Goal: Task Accomplishment & Management: Complete application form

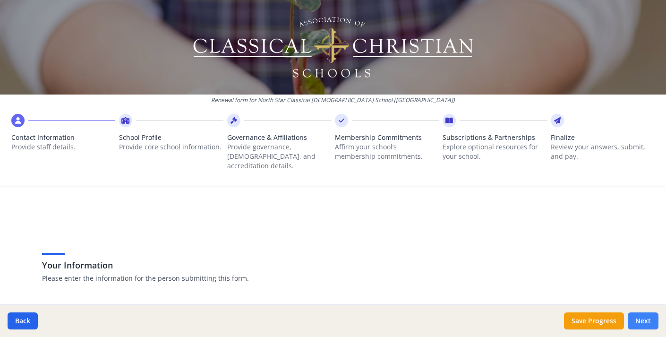
click at [635, 321] on button "Next" at bounding box center [642, 320] width 31 height 17
type input "[PHONE_NUMBER]"
type input "8"
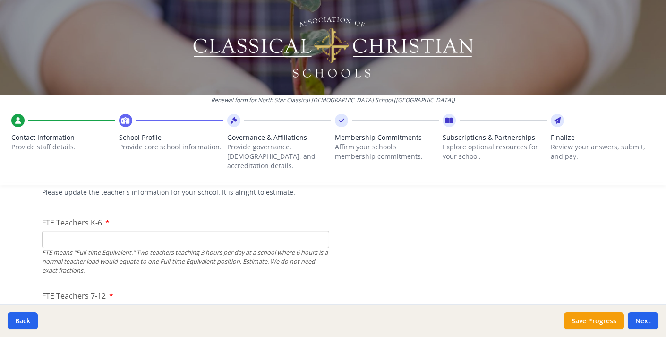
scroll to position [573, 0]
click at [320, 233] on input "1" at bounding box center [185, 241] width 287 height 17
click at [320, 233] on input "2" at bounding box center [185, 241] width 287 height 17
click at [320, 233] on input "3" at bounding box center [185, 241] width 287 height 17
click at [320, 233] on input "4" at bounding box center [185, 241] width 287 height 17
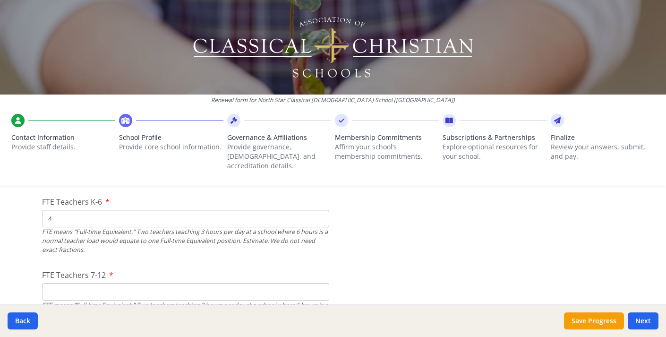
scroll to position [597, 0]
type input "5"
click at [319, 209] on input "5" at bounding box center [185, 217] width 287 height 17
click at [319, 282] on input "1" at bounding box center [185, 290] width 287 height 17
click at [319, 282] on input "2" at bounding box center [185, 290] width 287 height 17
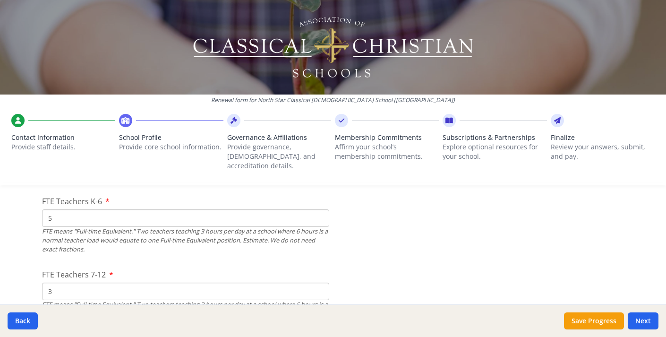
click at [319, 282] on input "3" at bounding box center [185, 290] width 287 height 17
click at [319, 282] on input "4" at bounding box center [185, 290] width 287 height 17
type input "5"
click at [319, 282] on input "5" at bounding box center [185, 290] width 287 height 17
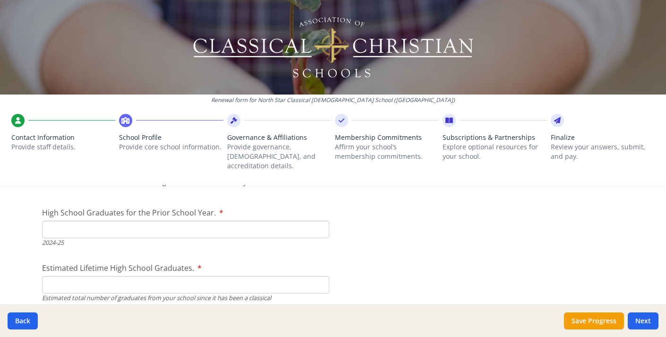
scroll to position [1371, 0]
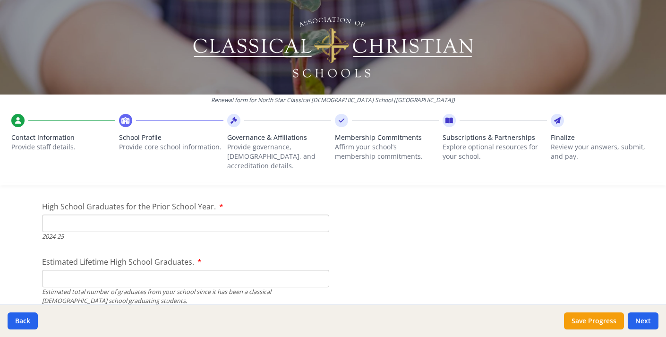
click at [309, 215] on input "High School Graduates for the Prior School Year." at bounding box center [185, 222] width 287 height 17
type input "0"
click at [300, 270] on input "Estimated Lifetime High School Graduates." at bounding box center [185, 278] width 287 height 17
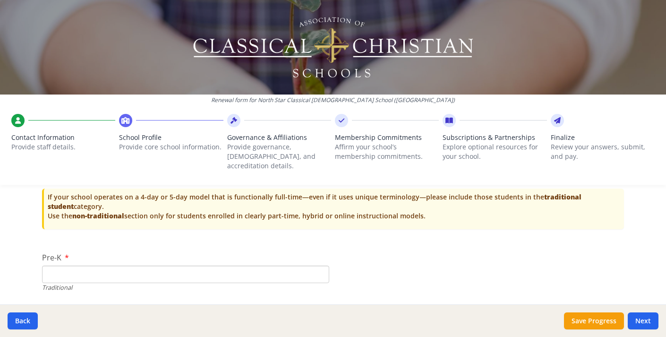
scroll to position [1970, 0]
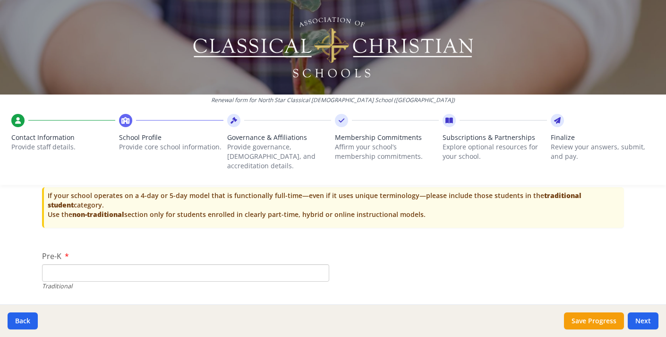
type input "0"
click at [297, 264] on input "Pre-K" at bounding box center [185, 272] width 287 height 17
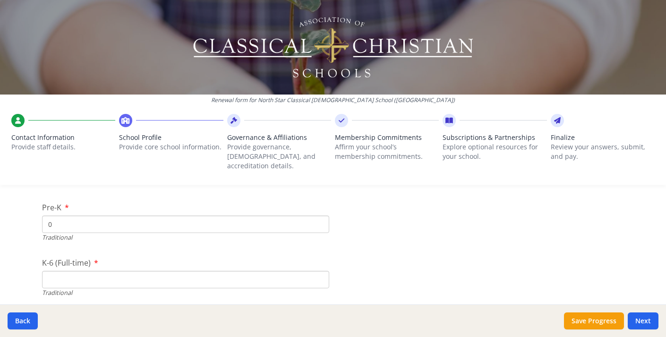
scroll to position [2019, 0]
type input "0"
click at [248, 270] on input "K-6 (Full-time)" at bounding box center [185, 278] width 287 height 17
click at [214, 287] on input "7-12 (Full-time)" at bounding box center [185, 295] width 287 height 17
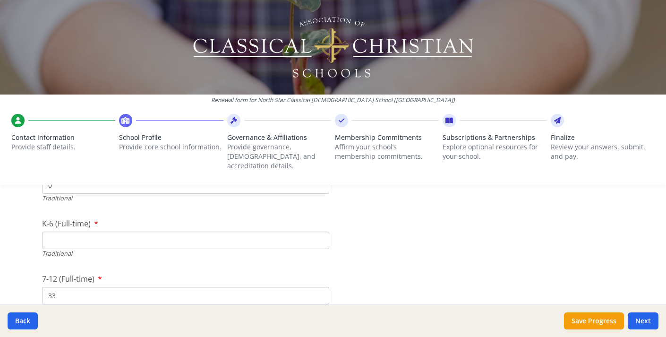
type input "33"
click at [167, 231] on input "K-6 (Full-time)" at bounding box center [185, 239] width 287 height 17
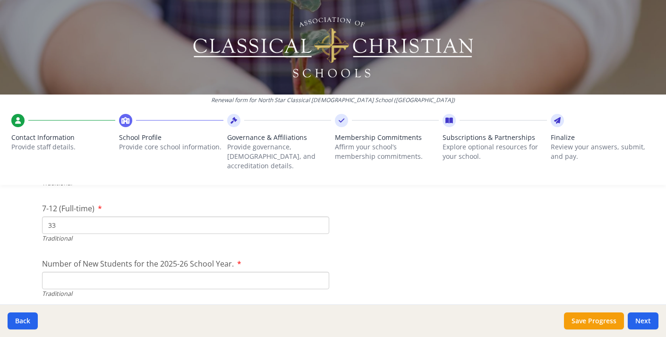
scroll to position [2135, 0]
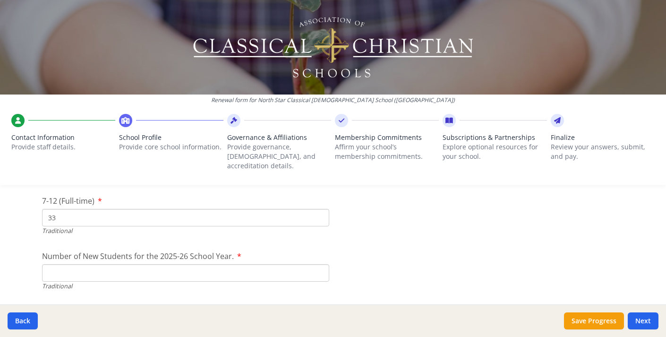
type input "60"
click at [182, 264] on input "Number of New Students for the 2025-26 School Year." at bounding box center [185, 272] width 287 height 17
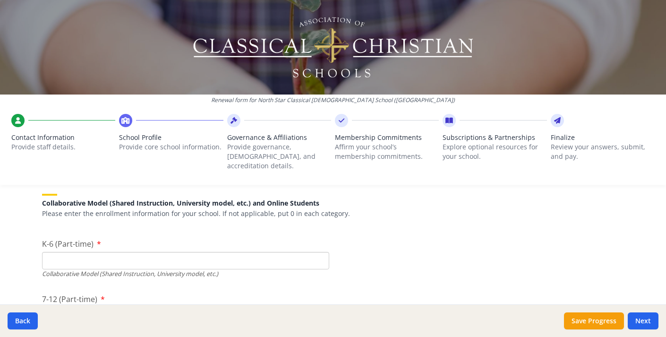
scroll to position [2260, 0]
type input "30"
click at [199, 250] on input "K-6 (Part-time)" at bounding box center [185, 258] width 287 height 17
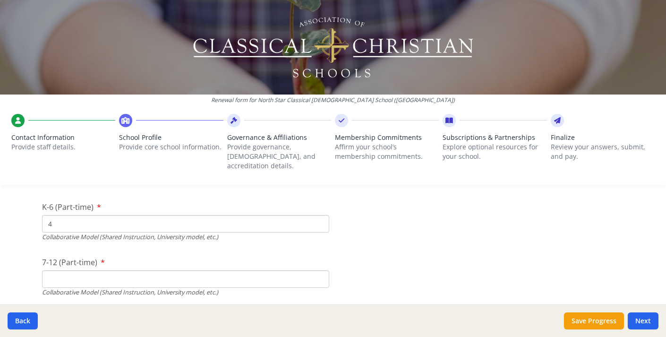
scroll to position [2295, 0]
type input "4"
click at [166, 271] on input "7-12 (Part-time)" at bounding box center [185, 279] width 287 height 17
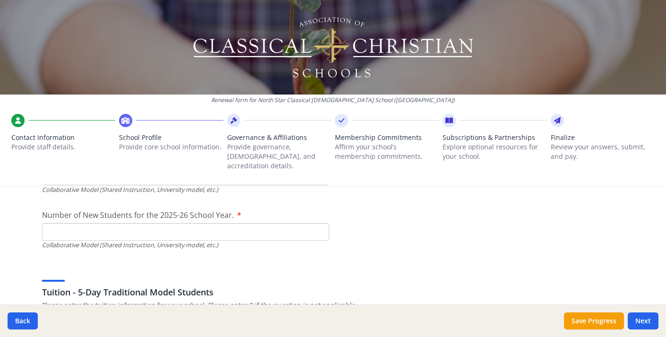
scroll to position [2398, 0]
type input "0"
click at [170, 222] on input "Number of New Students for the 2025-26 School Year." at bounding box center [185, 230] width 287 height 17
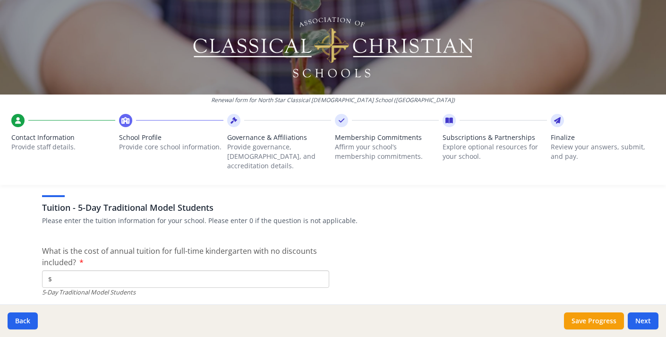
scroll to position [2483, 0]
type input "30"
click at [135, 269] on input "$" at bounding box center [185, 277] width 287 height 17
type input "$6 750"
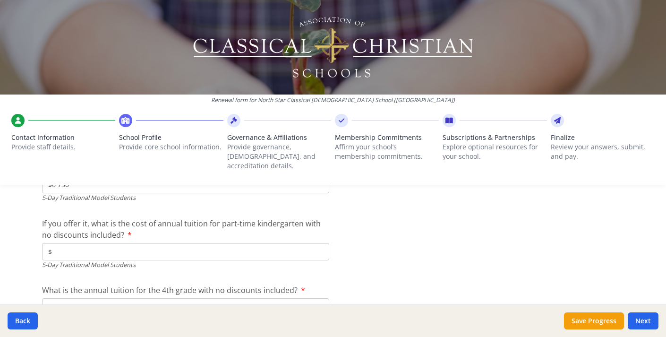
scroll to position [2577, 0]
click at [100, 242] on input "$" at bounding box center [185, 250] width 287 height 17
type input "$4 250"
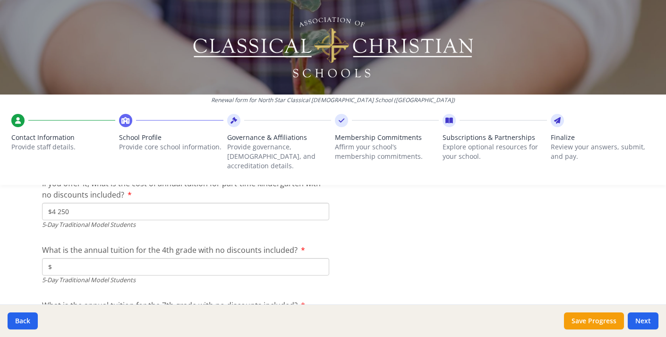
scroll to position [2629, 0]
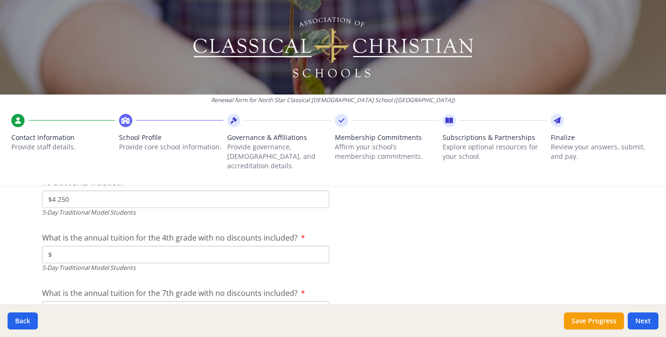
click at [110, 245] on input "$" at bounding box center [185, 253] width 287 height 17
type input "$6 750"
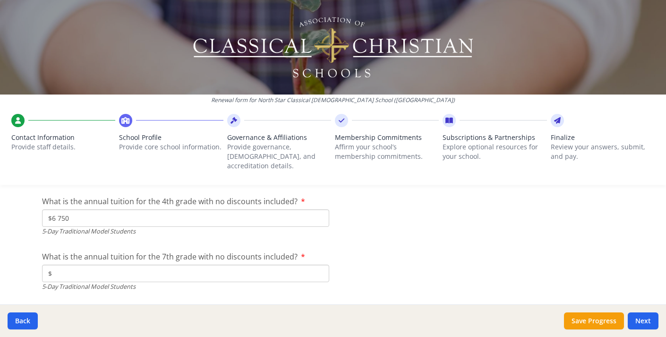
scroll to position [2666, 0]
click at [99, 263] on input "$" at bounding box center [185, 271] width 287 height 17
type input "$6 750"
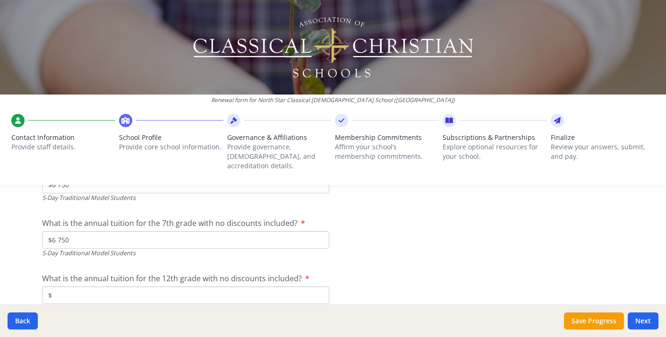
click at [94, 286] on input "$" at bounding box center [185, 294] width 287 height 17
type input "$6 750"
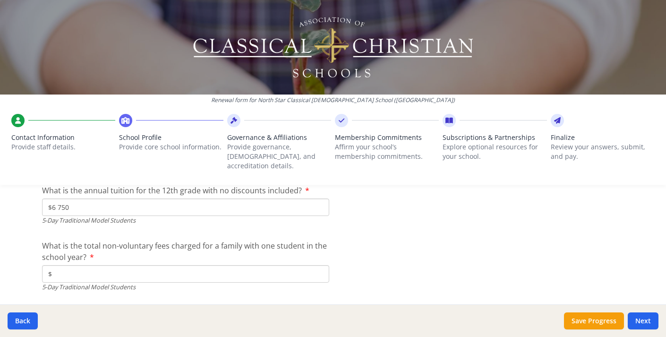
scroll to position [2790, 0]
click at [89, 262] on input "$" at bounding box center [185, 270] width 287 height 17
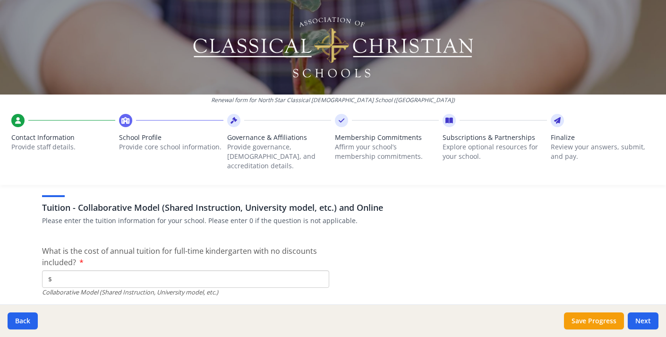
scroll to position [2922, 0]
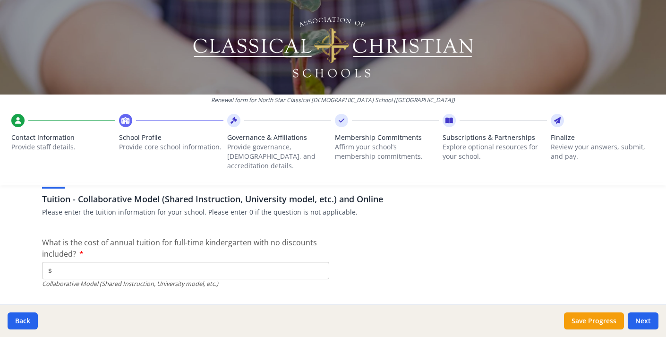
type input "$350"
click at [100, 262] on input "$" at bounding box center [185, 270] width 287 height 17
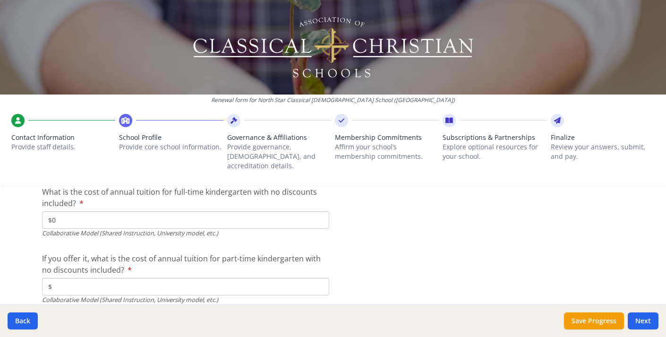
scroll to position [2981, 0]
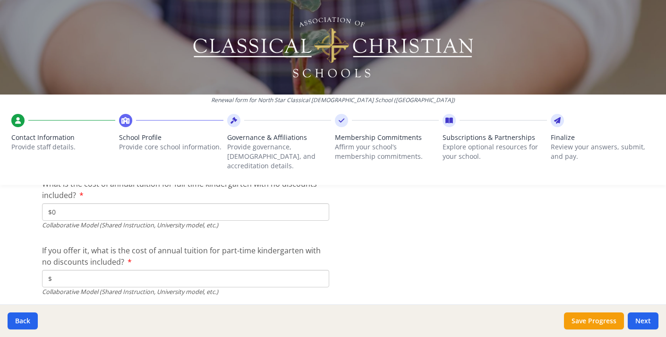
type input "$0"
click at [102, 270] on input "$" at bounding box center [185, 278] width 287 height 17
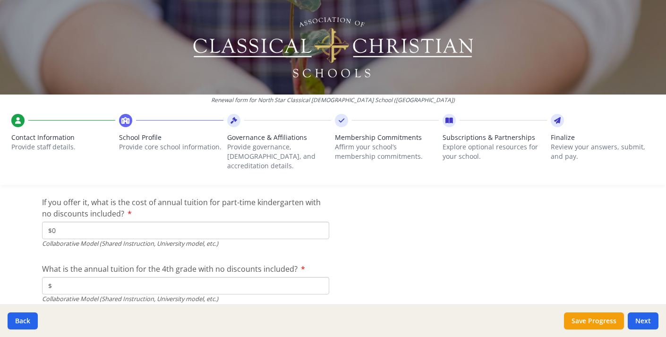
type input "$0"
click at [102, 277] on input "$" at bounding box center [185, 285] width 287 height 17
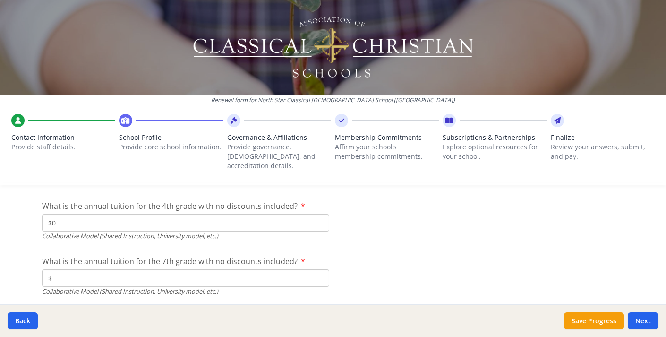
scroll to position [3092, 0]
type input "$0"
click at [98, 269] on input "$" at bounding box center [185, 277] width 287 height 17
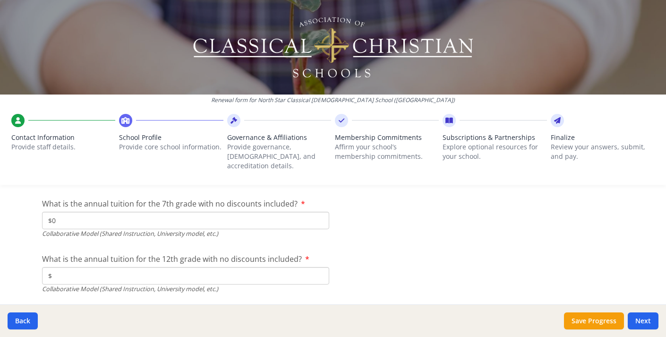
type input "$0"
click at [86, 254] on span "What is the annual tuition for the 12th grade with no discounts included?" at bounding box center [172, 259] width 260 height 10
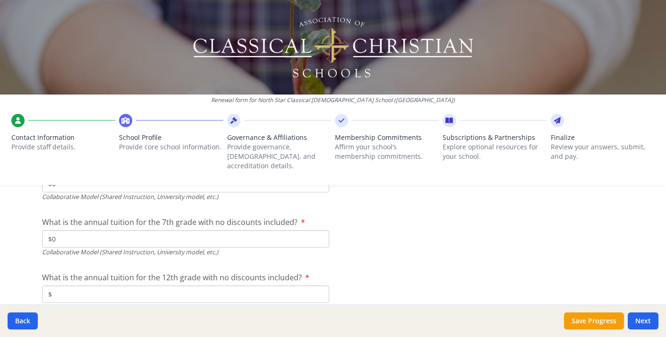
scroll to position [3154, 0]
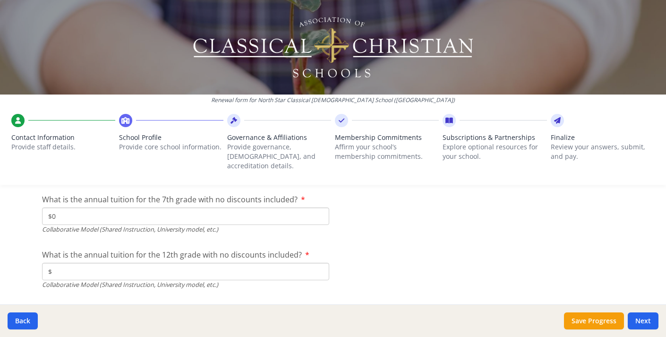
click at [86, 262] on input "$" at bounding box center [185, 270] width 287 height 17
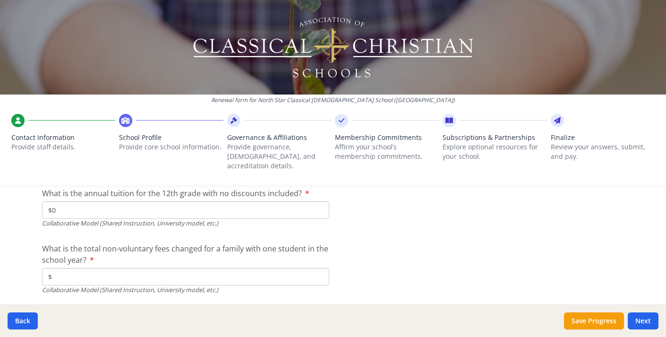
scroll to position [3219, 0]
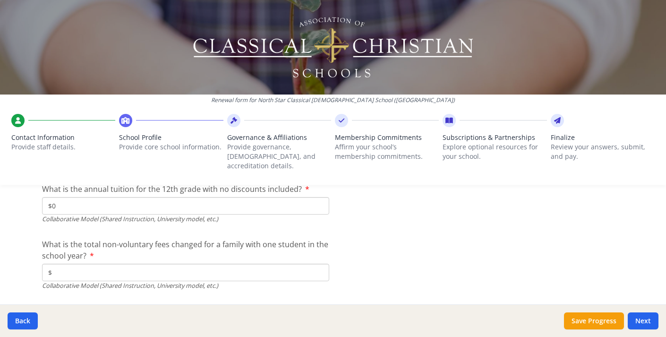
type input "$0"
click at [92, 263] on input "$" at bounding box center [185, 271] width 287 height 17
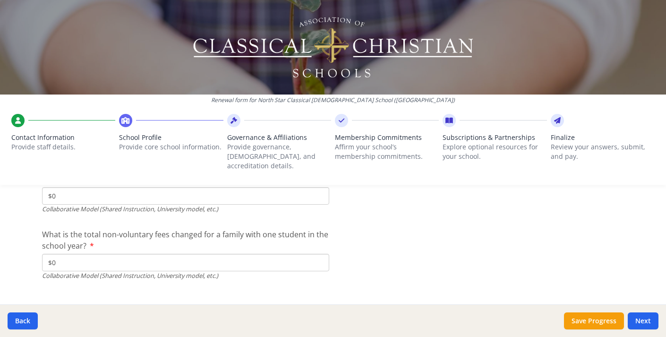
scroll to position [3229, 0]
type input "$0"
click at [638, 317] on button "Next" at bounding box center [642, 320] width 31 height 17
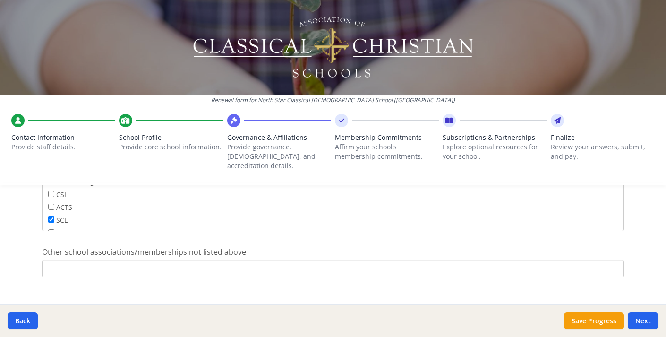
scroll to position [651, 0]
click at [648, 318] on button "Next" at bounding box center [642, 320] width 31 height 17
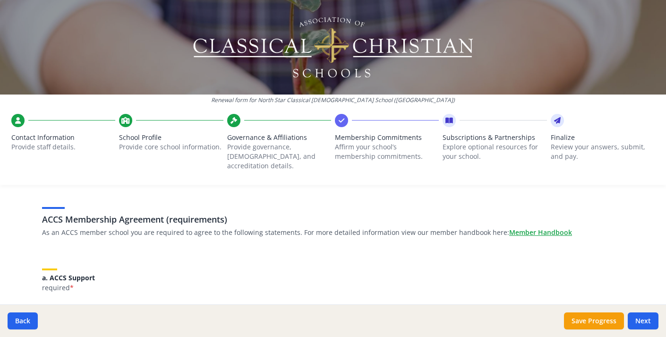
scroll to position [92, 0]
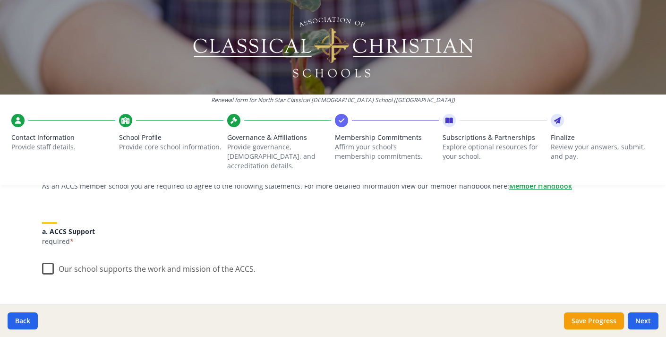
click at [51, 256] on label "Our school supports the work and mission of the ACCS." at bounding box center [148, 266] width 213 height 20
click at [0, 0] on input "Our school supports the work and mission of the ACCS." at bounding box center [0, 0] width 0 height 0
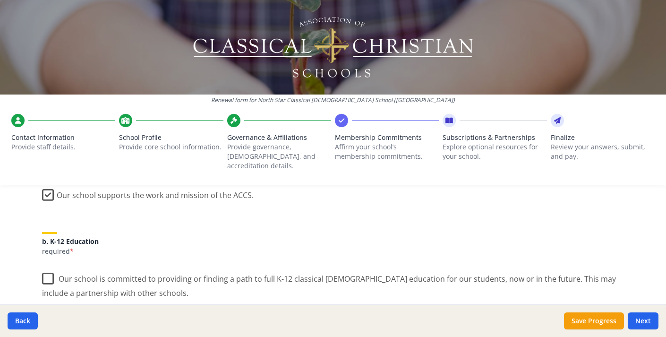
scroll to position [175, 0]
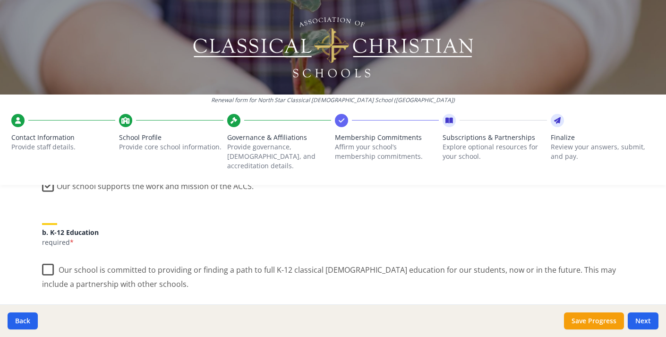
click at [45, 261] on label "Our school is committed to providing or finding a path to full K-12 classical […" at bounding box center [333, 273] width 582 height 32
click at [0, 0] on input "Our school is committed to providing or finding a path to full K-12 classical […" at bounding box center [0, 0] width 0 height 0
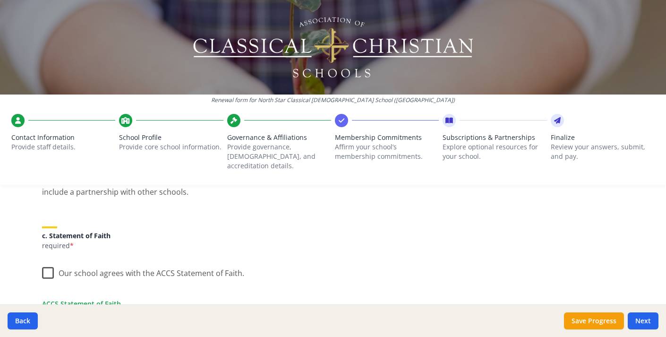
scroll to position [267, 0]
click at [46, 260] on label "Our school agrees with the ACCS Statement of Faith." at bounding box center [143, 270] width 202 height 20
click at [0, 0] on input "Our school agrees with the ACCS Statement of Faith." at bounding box center [0, 0] width 0 height 0
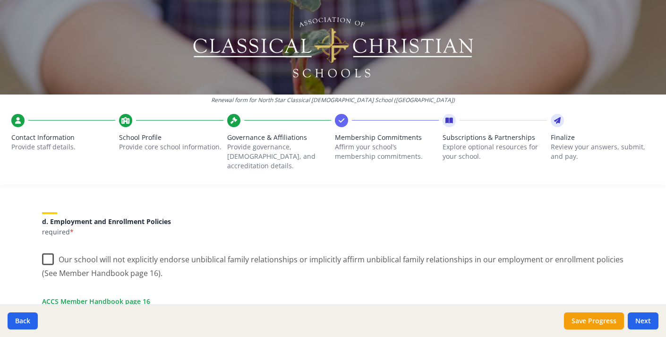
scroll to position [404, 0]
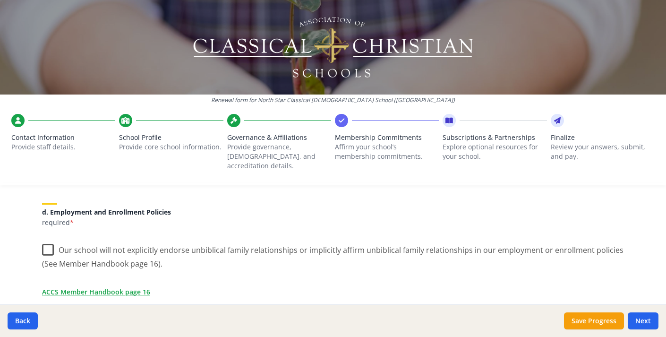
click at [45, 240] on label "Our school will not explicitly endorse unbiblical family relationships or impli…" at bounding box center [333, 253] width 582 height 32
click at [0, 0] on input "Our school will not explicitly endorse unbiblical family relationships or impli…" at bounding box center [0, 0] width 0 height 0
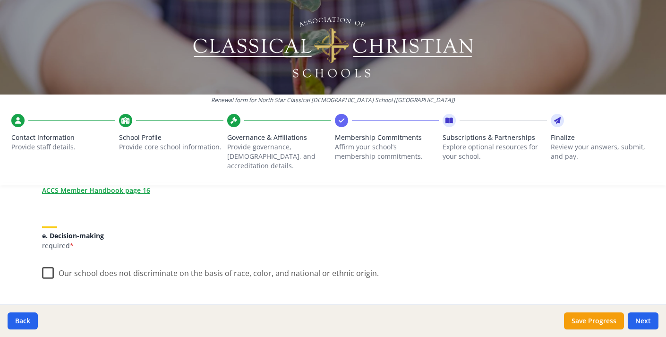
scroll to position [507, 0]
click at [49, 259] on label "Our school does not discriminate on the basis of race, color, and national or e…" at bounding box center [210, 269] width 337 height 20
click at [0, 0] on input "Our school does not discriminate on the basis of race, color, and national or e…" at bounding box center [0, 0] width 0 height 0
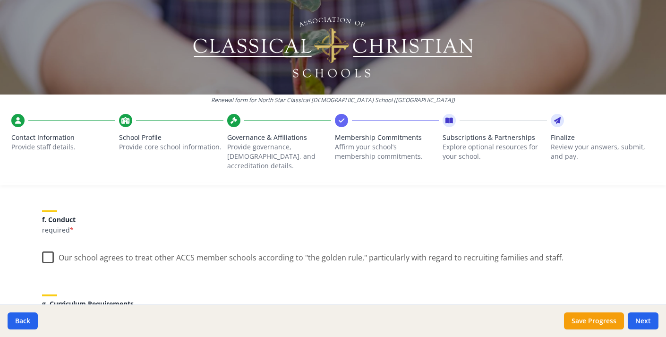
scroll to position [607, 0]
click at [45, 245] on label "Our school agrees to treat other ACCS member schools according to "the golden r…" at bounding box center [302, 253] width 521 height 20
click at [0, 0] on input "Our school agrees to treat other ACCS member schools according to "the golden r…" at bounding box center [0, 0] width 0 height 0
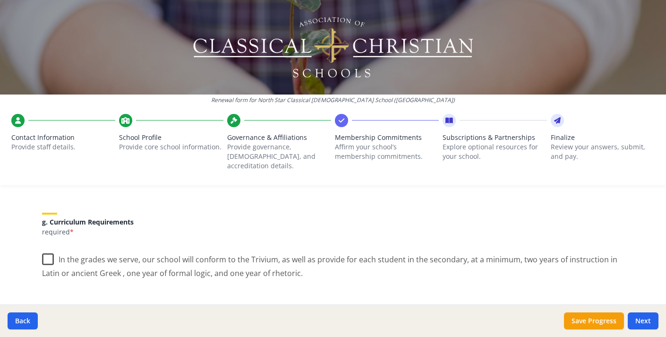
scroll to position [694, 0]
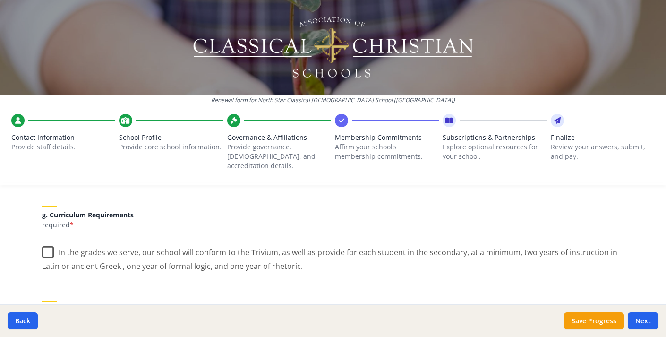
click at [48, 245] on label "In the grades we serve, our school will conform to the Trivium, as well as prov…" at bounding box center [333, 256] width 582 height 32
click at [0, 0] on input "In the grades we serve, our school will conform to the Trivium, as well as prov…" at bounding box center [0, 0] width 0 height 0
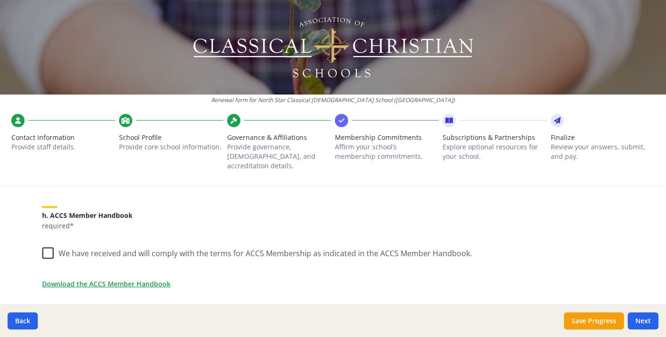
scroll to position [790, 0]
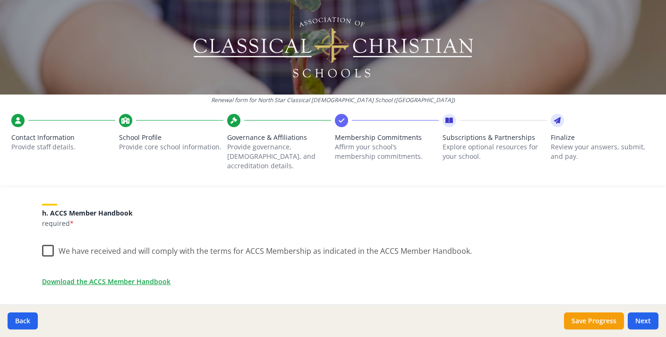
click at [47, 239] on label "We have received and will comply with the terms for ACCS Membership as indicate…" at bounding box center [257, 248] width 430 height 20
click at [0, 0] on input "We have received and will comply with the terms for ACCS Membership as indicate…" at bounding box center [0, 0] width 0 height 0
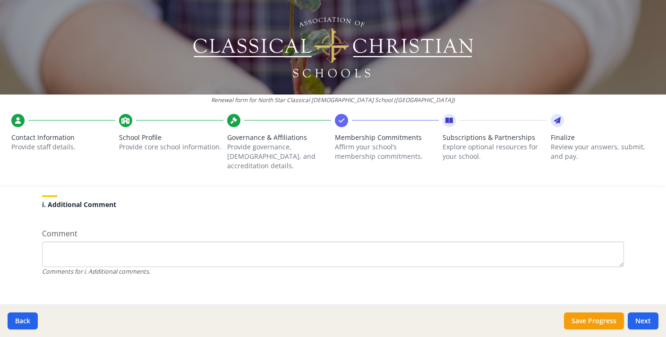
scroll to position [912, 0]
click at [641, 320] on button "Next" at bounding box center [642, 320] width 31 height 17
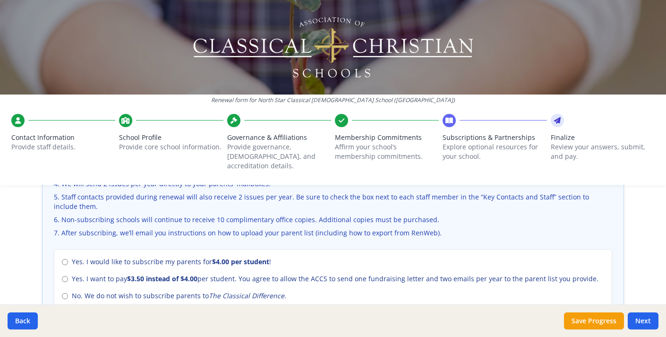
scroll to position [381, 0]
click at [63, 293] on input "No. We do not wish to subscribe parents to The Classical Difference ." at bounding box center [65, 296] width 6 height 6
radio input "true"
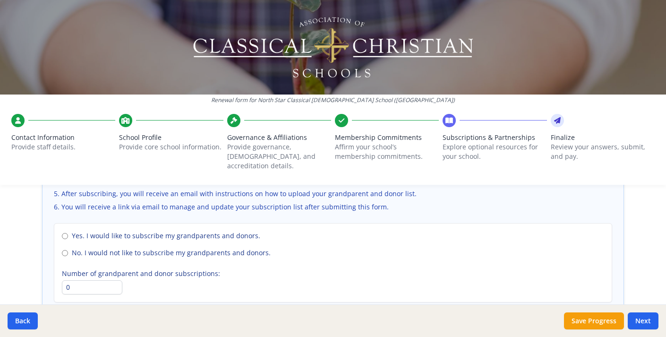
scroll to position [693, 0]
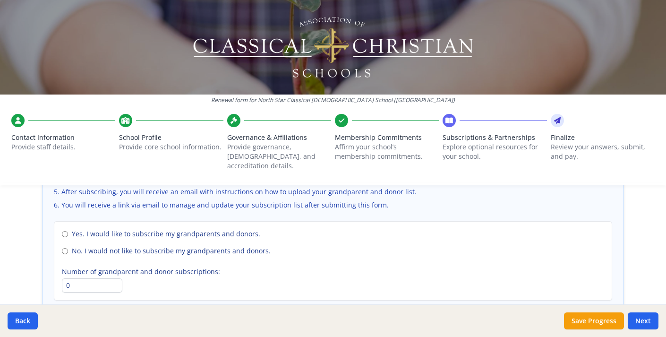
click at [66, 248] on input "No. I would not like to subscribe my grandparents and donors." at bounding box center [65, 251] width 6 height 6
radio input "true"
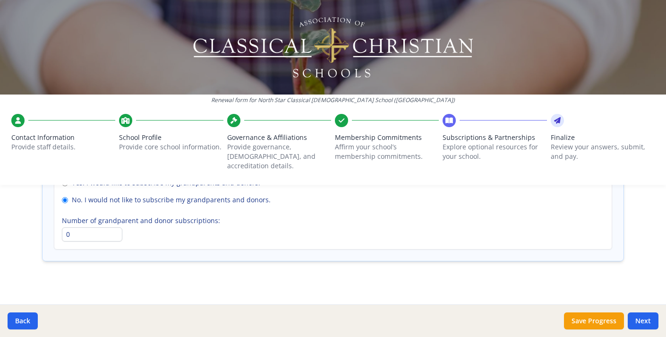
scroll to position [741, 0]
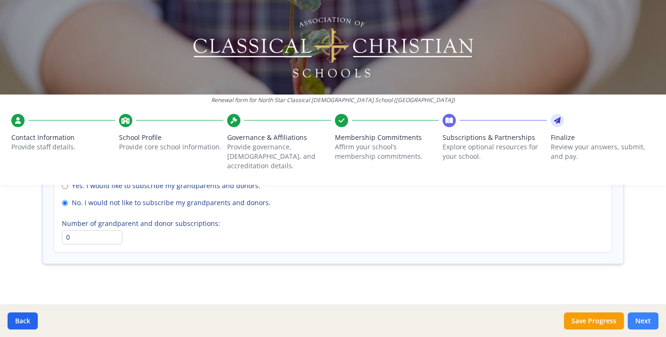
click at [634, 320] on button "Next" at bounding box center [642, 320] width 31 height 17
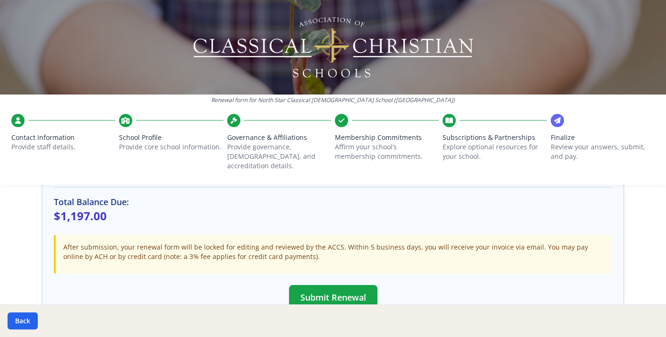
scroll to position [286, 0]
click at [359, 289] on button "Submit Renewal" at bounding box center [333, 296] width 88 height 25
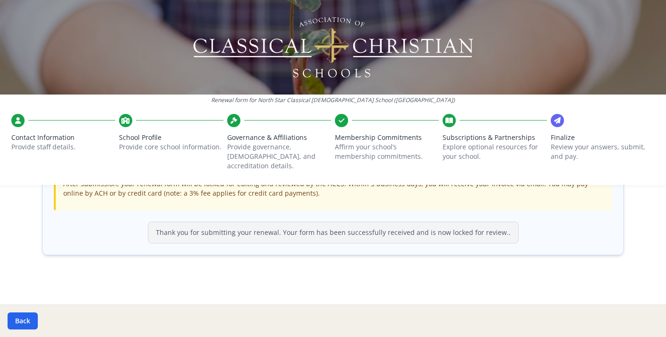
scroll to position [341, 0]
